Goal: Transaction & Acquisition: Book appointment/travel/reservation

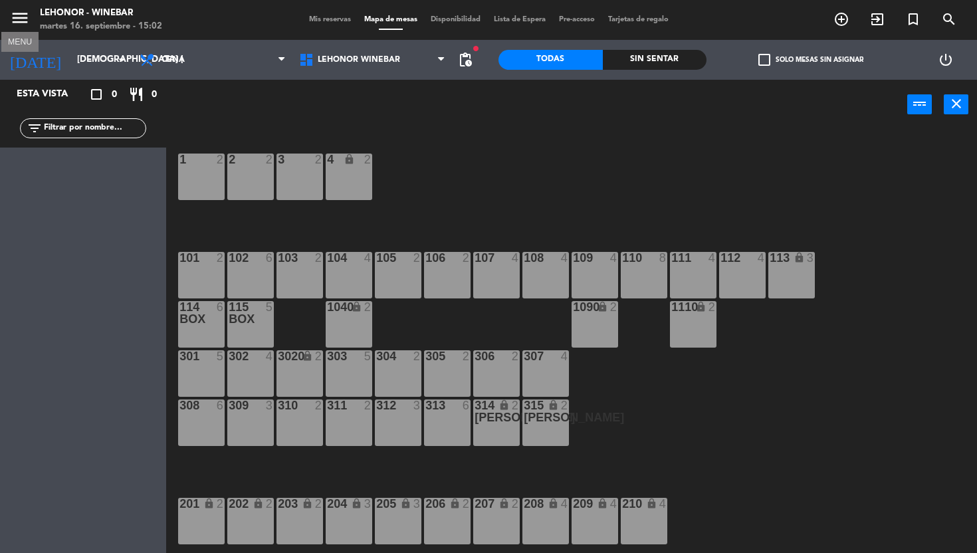
drag, startPoint x: 0, startPoint y: 0, endPoint x: 27, endPoint y: 22, distance: 35.0
click at [27, 22] on icon "menu" at bounding box center [20, 18] width 20 height 20
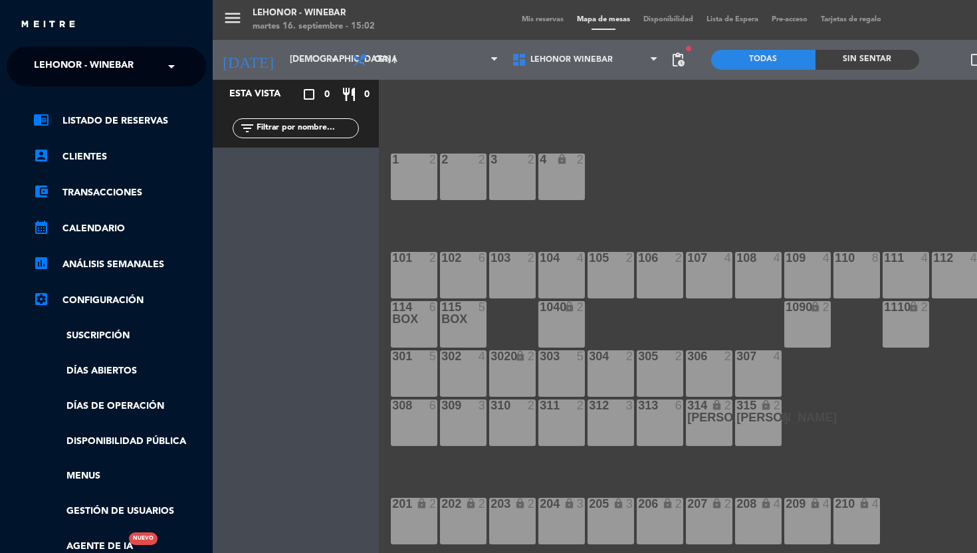
click at [113, 58] on span "Lehonor - Winebar" at bounding box center [84, 67] width 100 height 28
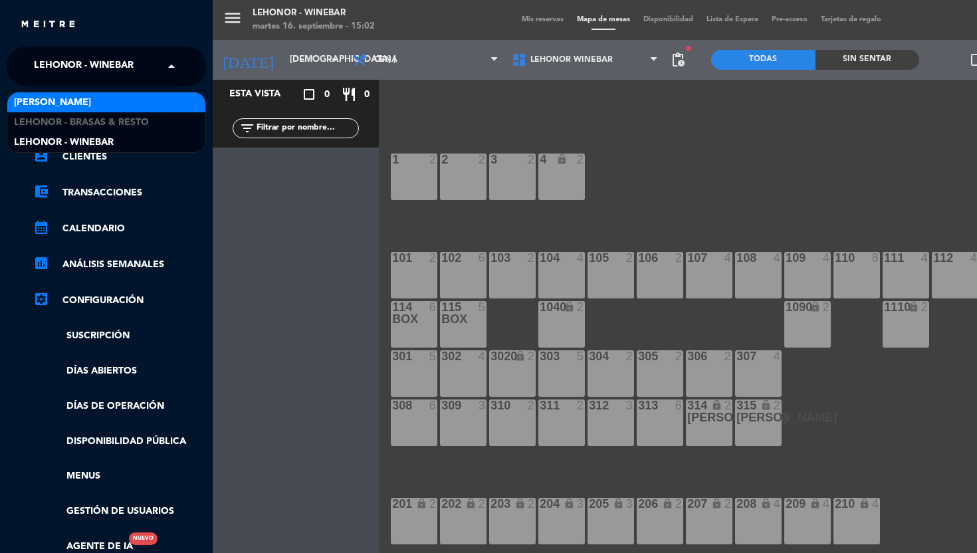
click at [86, 96] on span "[PERSON_NAME]" at bounding box center [52, 102] width 77 height 15
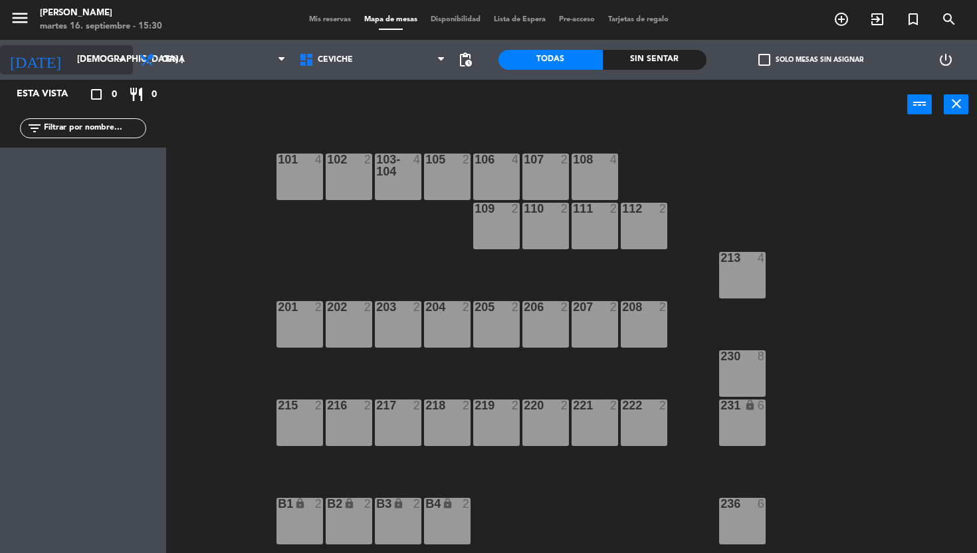
click at [83, 58] on input "[DEMOGRAPHIC_DATA] [DATE]" at bounding box center [129, 60] width 119 height 24
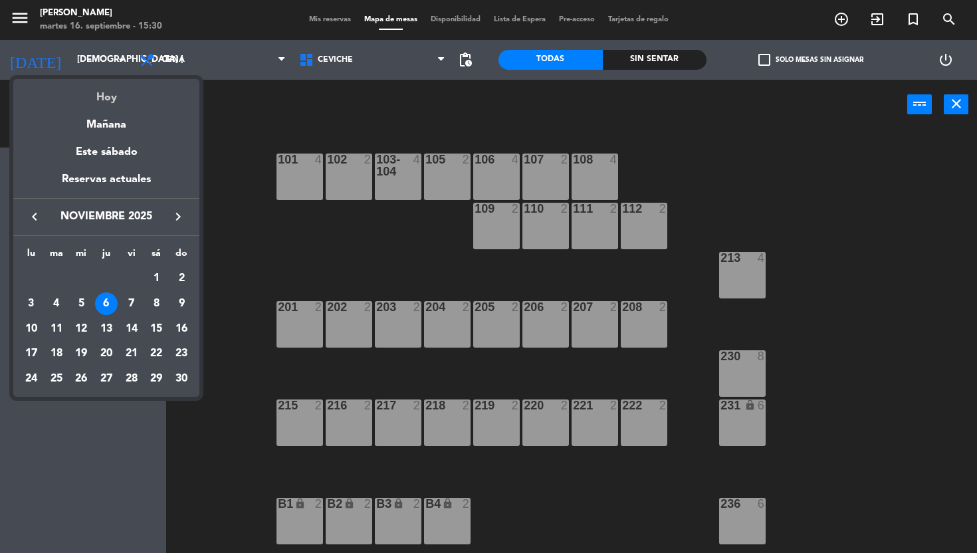
click at [105, 101] on div "Hoy" at bounding box center [106, 92] width 186 height 27
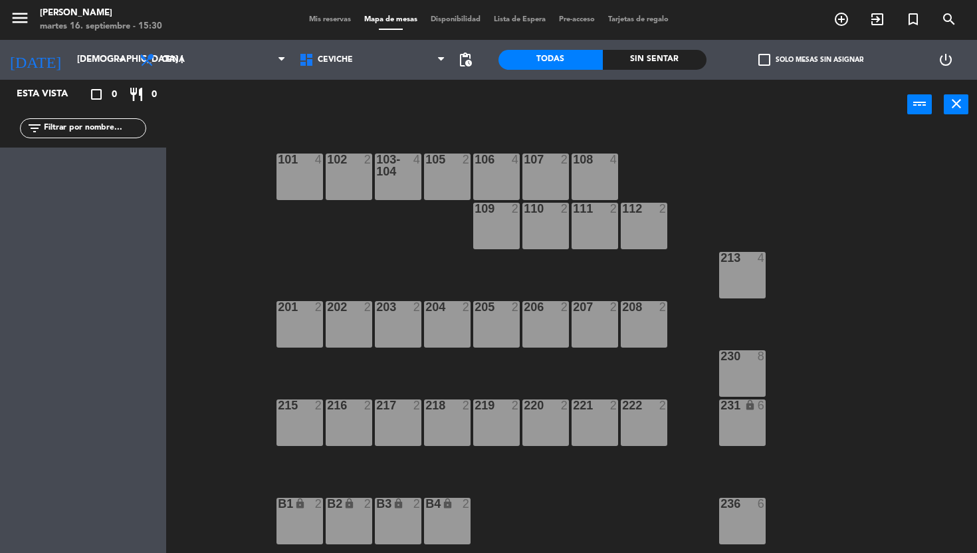
type input "[DATE] sep."
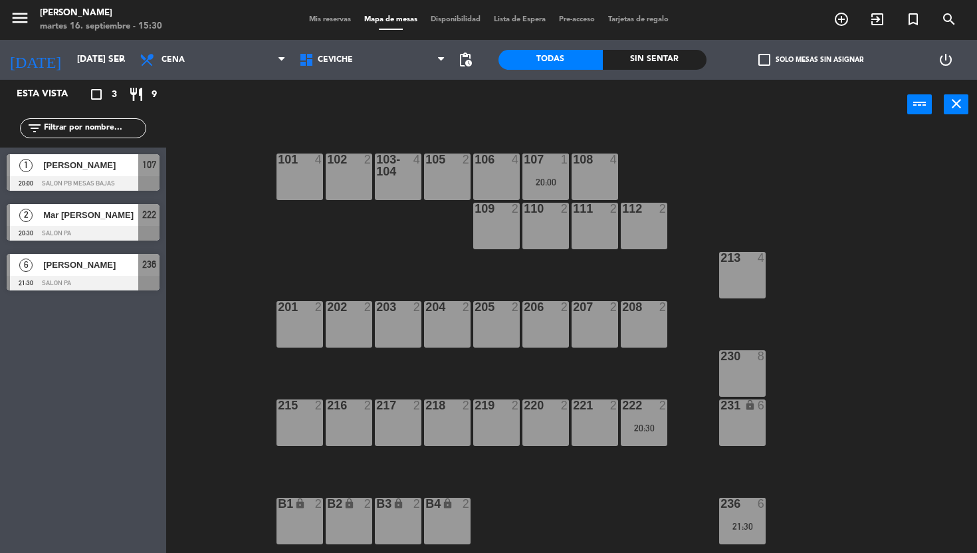
click at [600, 181] on div "108 4" at bounding box center [595, 177] width 47 height 47
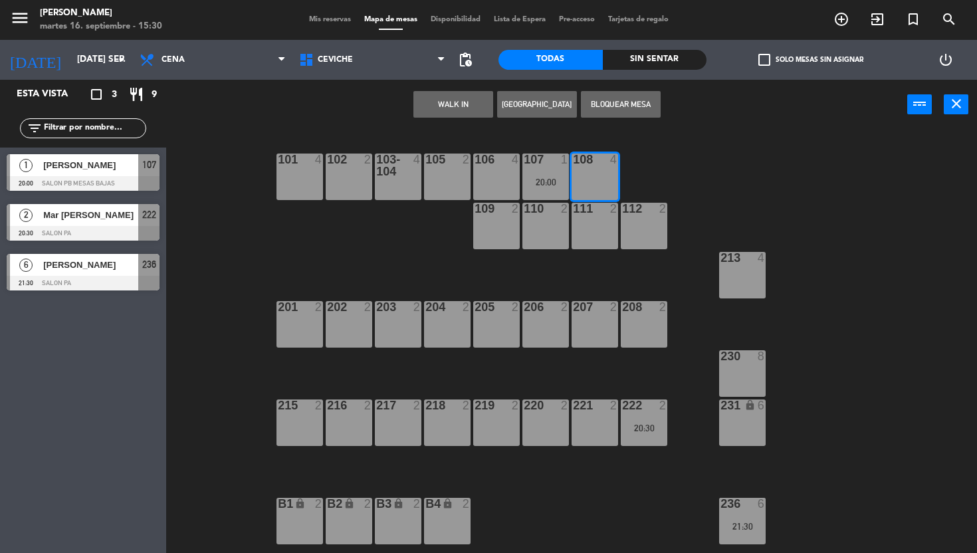
click at [531, 103] on button "[GEOGRAPHIC_DATA]" at bounding box center [537, 104] width 80 height 27
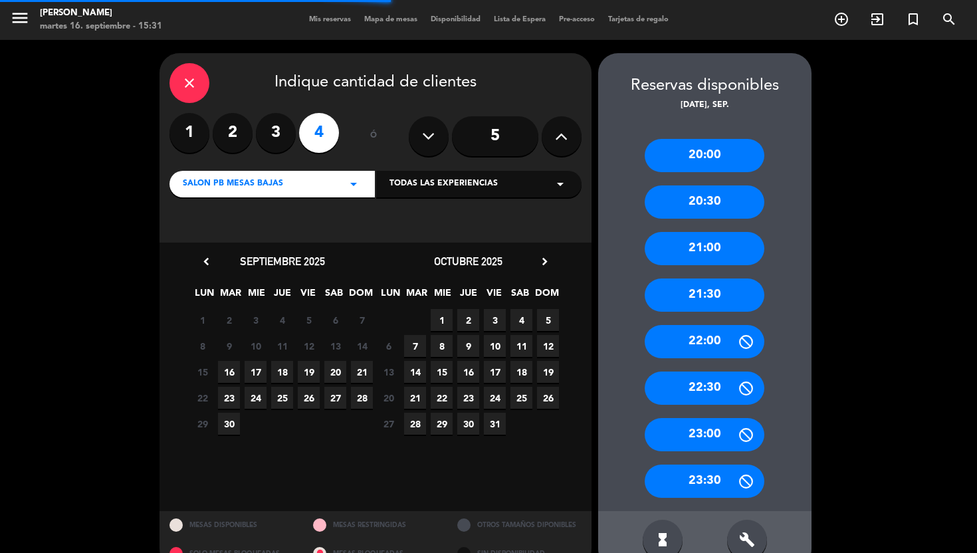
click at [281, 140] on label "3" at bounding box center [276, 133] width 40 height 40
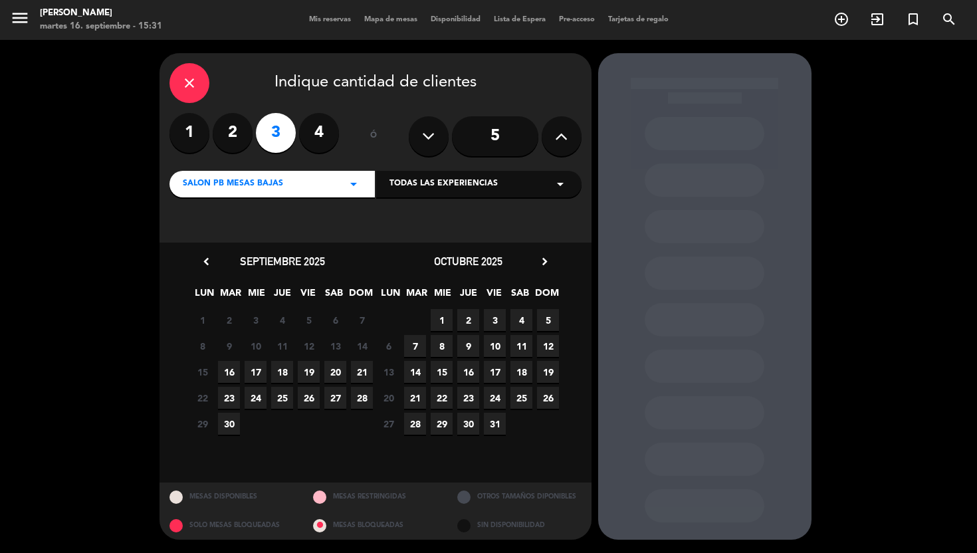
click at [229, 369] on span "16" at bounding box center [229, 372] width 22 height 22
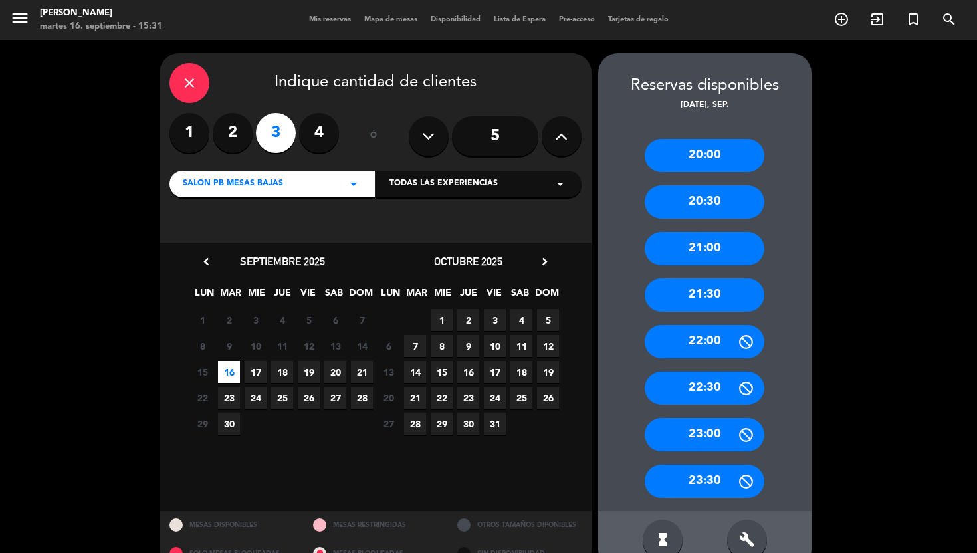
click at [749, 161] on div "20:00" at bounding box center [705, 155] width 120 height 33
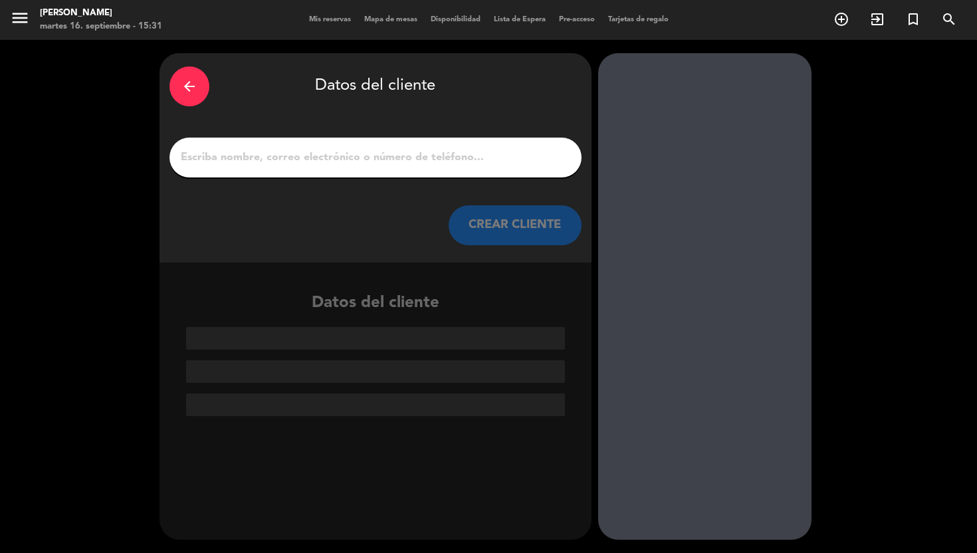
click at [387, 164] on input "1" at bounding box center [376, 157] width 392 height 19
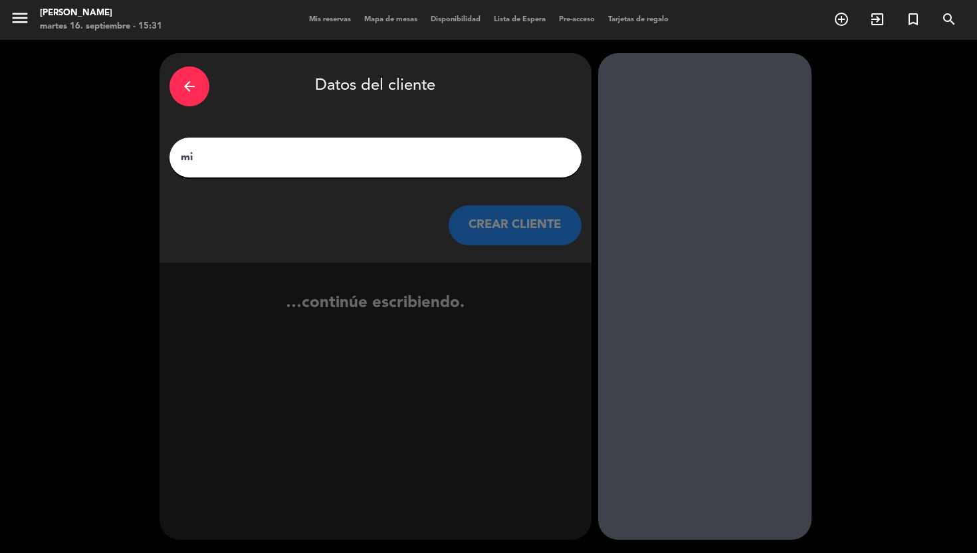
type input "m"
type input "O"
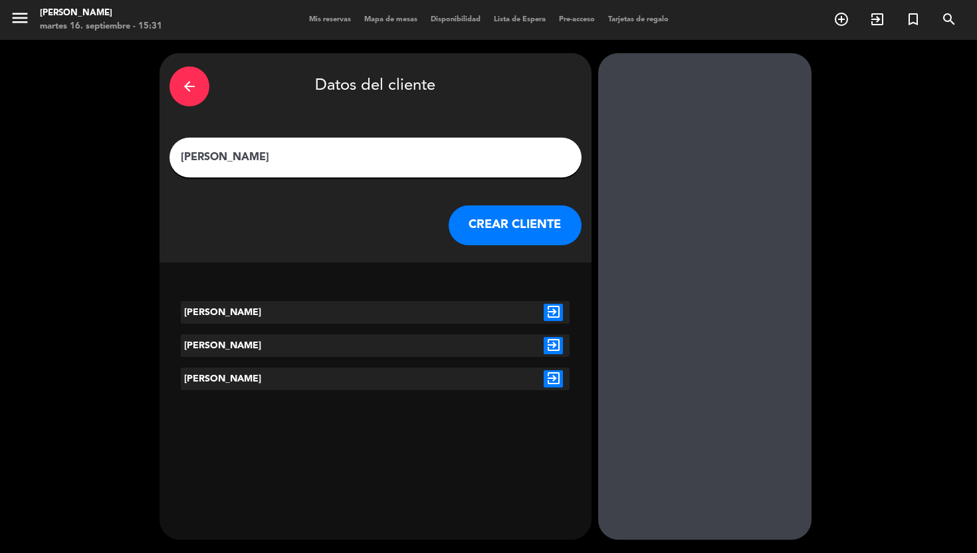
type input "[PERSON_NAME]"
click at [545, 311] on icon "exit_to_app" at bounding box center [553, 312] width 19 height 17
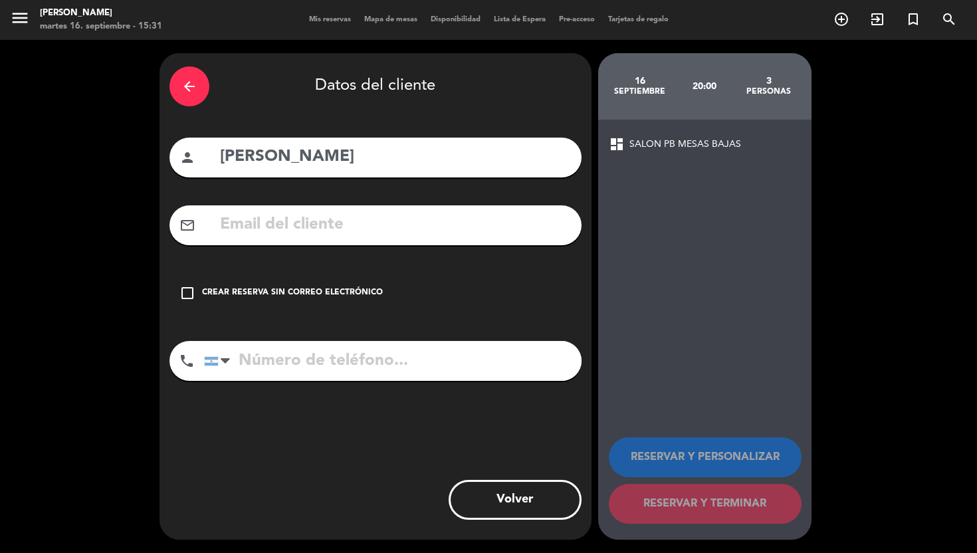
click at [388, 289] on div "check_box_outline_blank Crear reserva sin correo electrónico" at bounding box center [376, 293] width 412 height 40
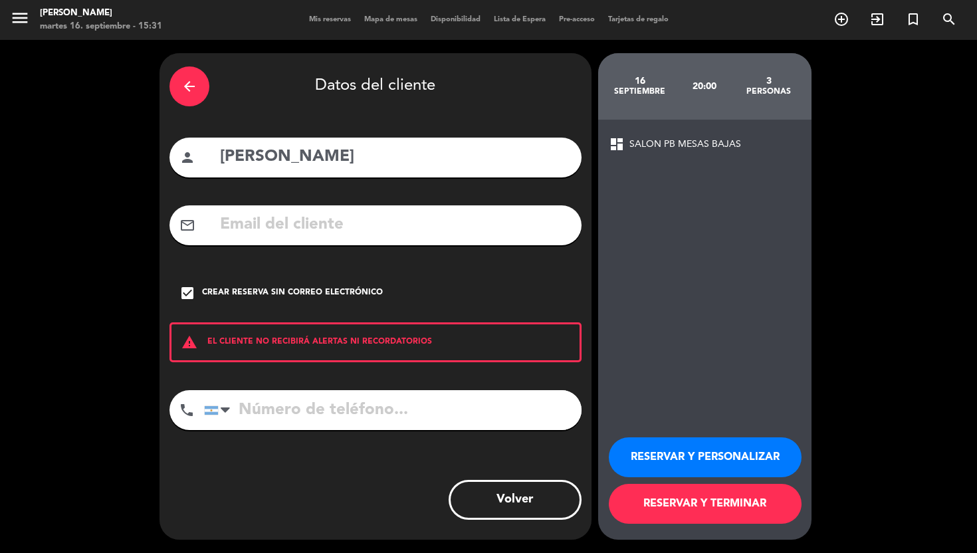
click at [693, 502] on button "RESERVAR Y TERMINAR" at bounding box center [705, 504] width 193 height 40
